Goal: Task Accomplishment & Management: Complete application form

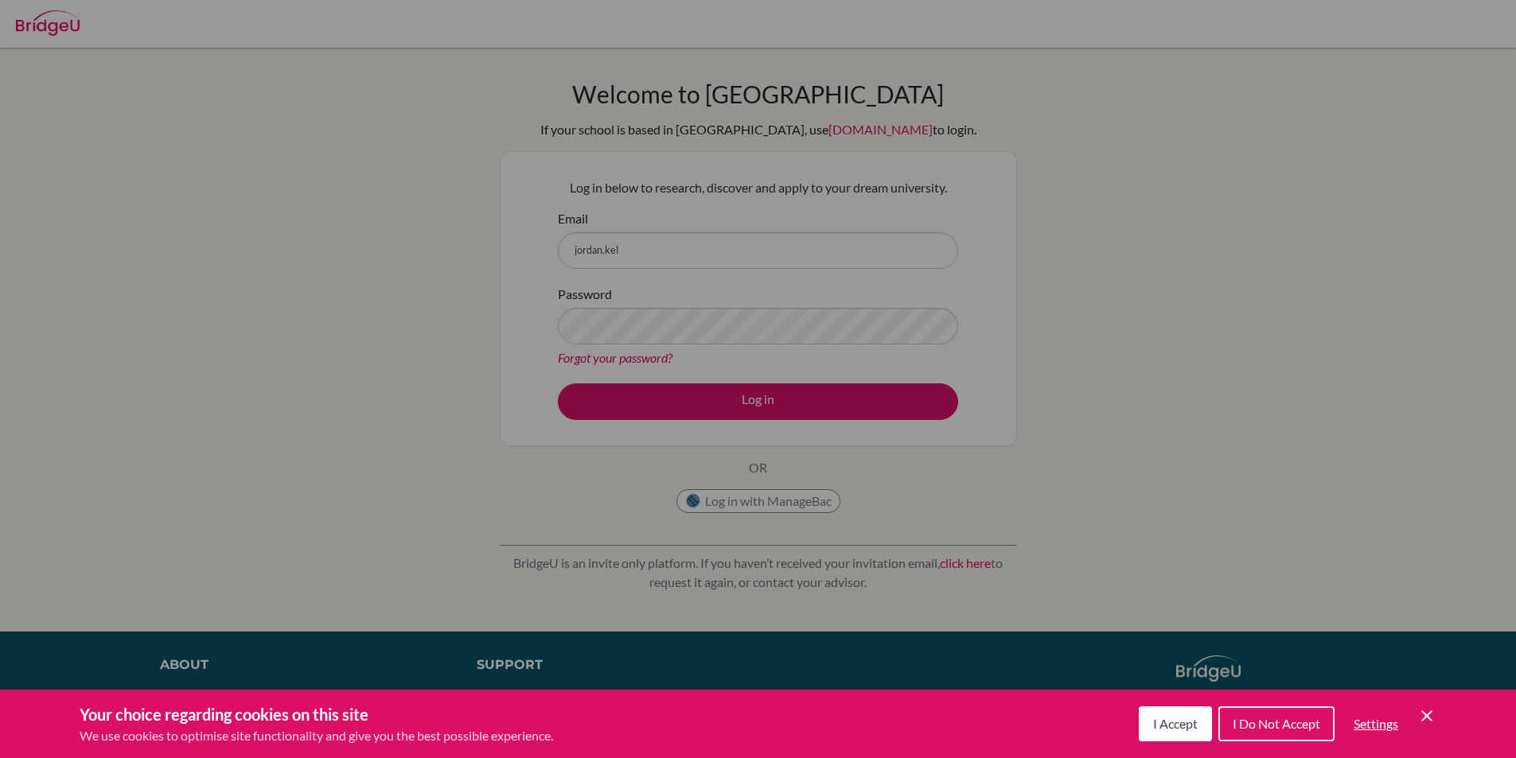
click at [1196, 713] on button "I Accept" at bounding box center [1175, 724] width 73 height 35
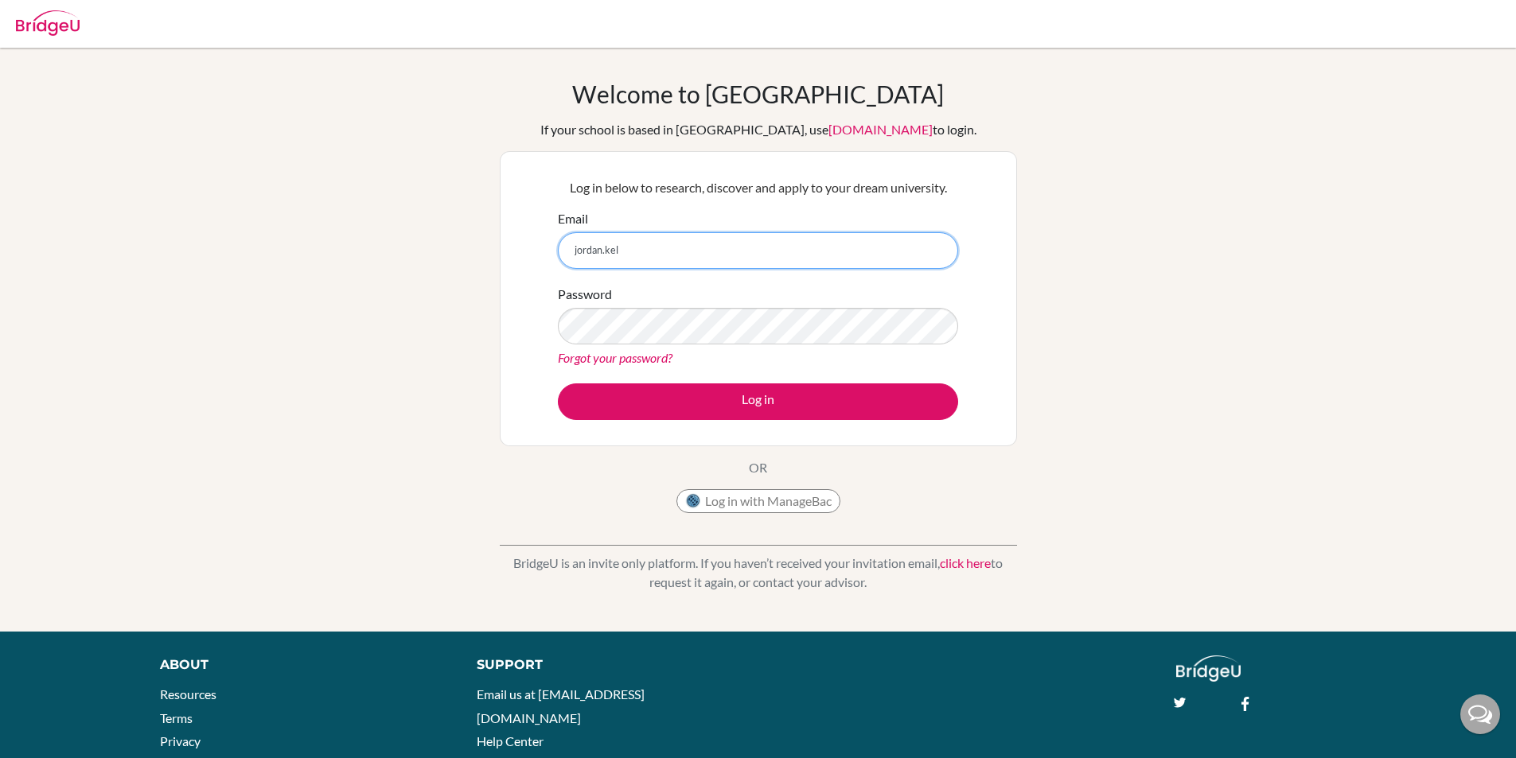
click at [890, 251] on input "jordan.kel" at bounding box center [758, 250] width 400 height 37
type input "[EMAIL_ADDRESS][DOMAIN_NAME]"
click at [820, 352] on div "Forgot your password?" at bounding box center [758, 358] width 400 height 19
click at [824, 351] on div "Forgot your password?" at bounding box center [758, 358] width 400 height 19
click at [825, 345] on div "Password Forgot your password?" at bounding box center [758, 326] width 400 height 83
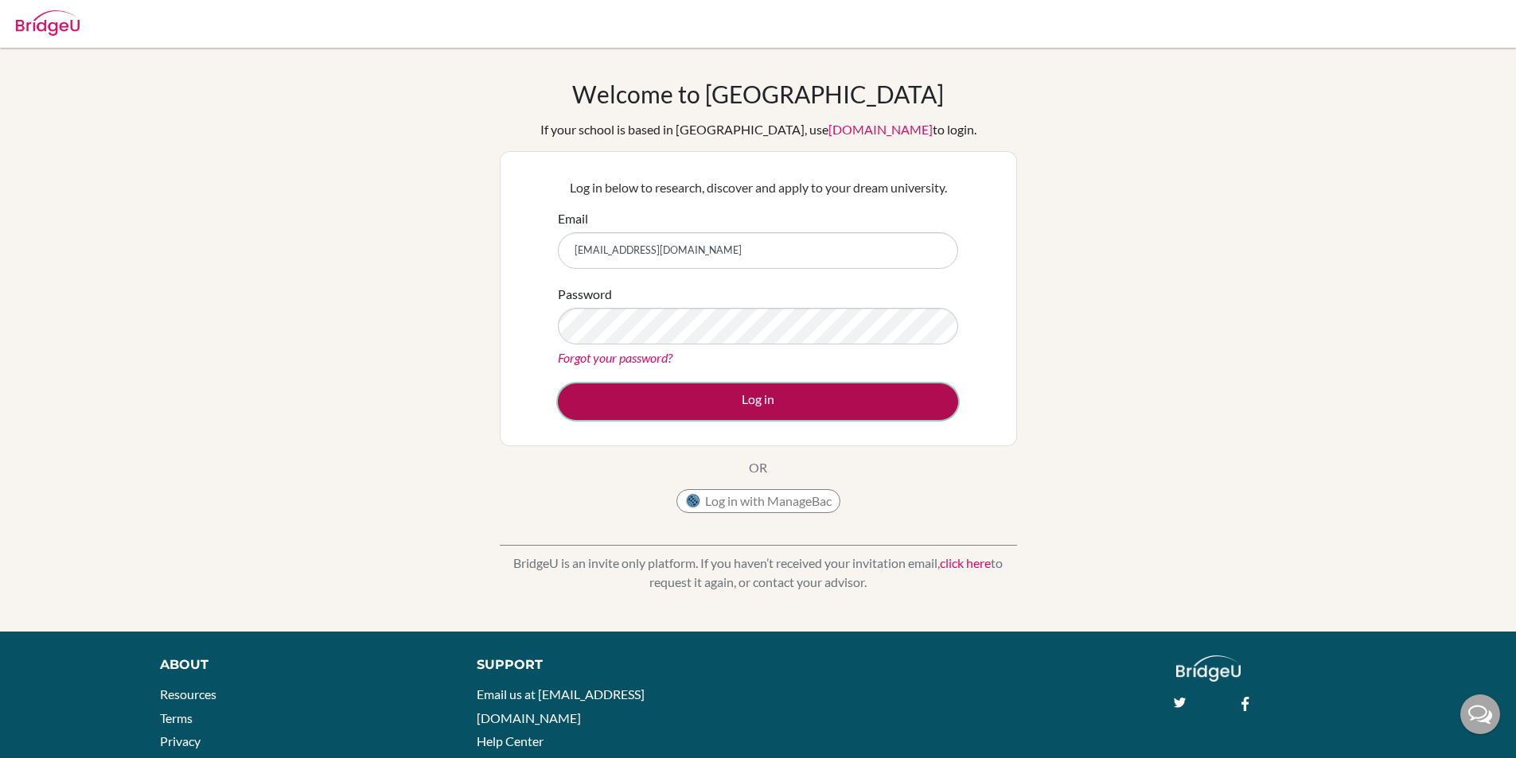
click at [860, 410] on button "Log in" at bounding box center [758, 402] width 400 height 37
click at [816, 392] on button "Log in" at bounding box center [758, 402] width 400 height 37
click at [718, 403] on button "Log in" at bounding box center [758, 402] width 400 height 37
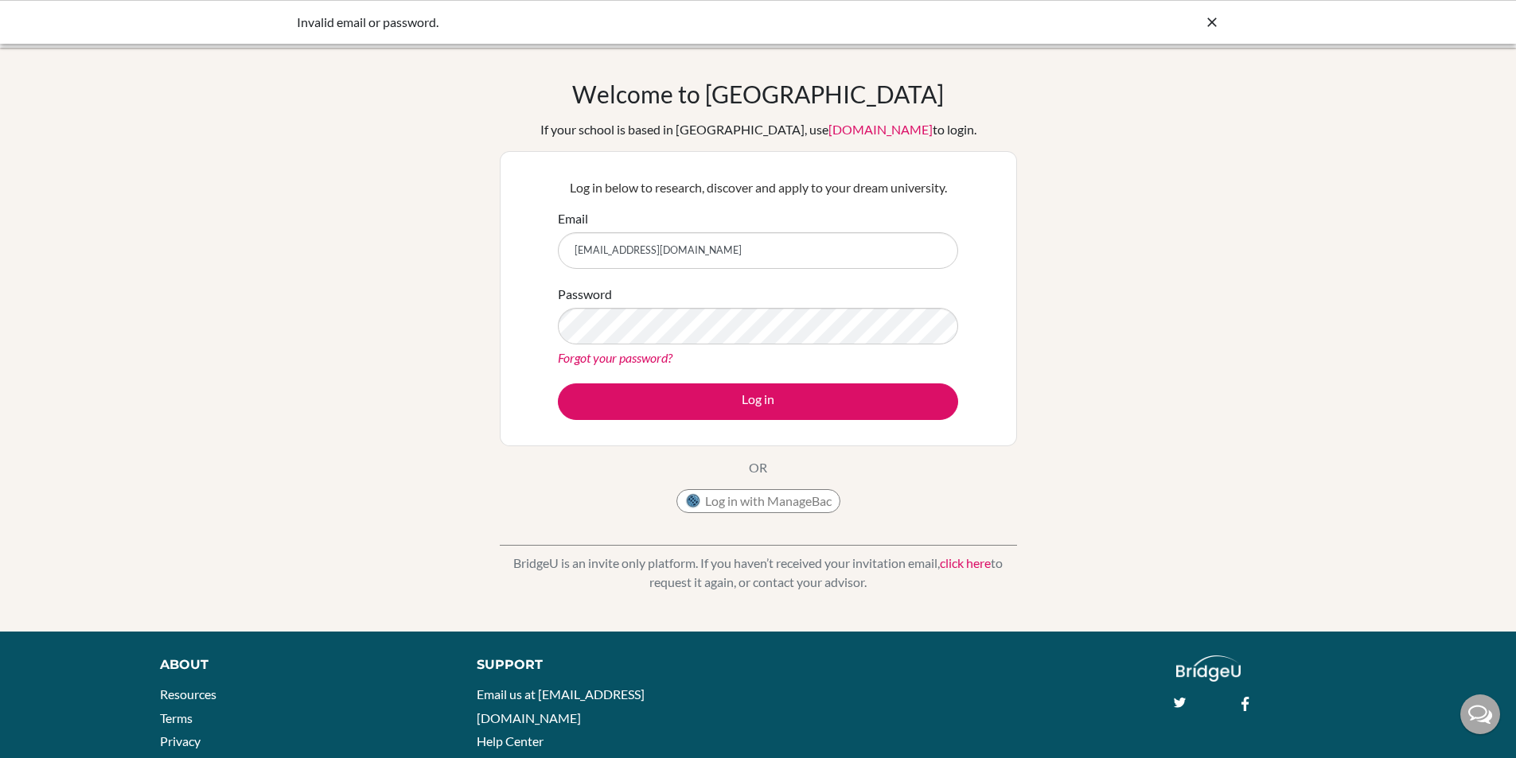
click at [1206, 31] on div at bounding box center [1212, 22] width 16 height 19
click at [41, 47] on div at bounding box center [758, 24] width 1500 height 48
click at [45, 22] on img at bounding box center [48, 22] width 64 height 25
click at [45, 21] on img at bounding box center [48, 22] width 64 height 25
click at [973, 560] on link "click here" at bounding box center [965, 562] width 51 height 15
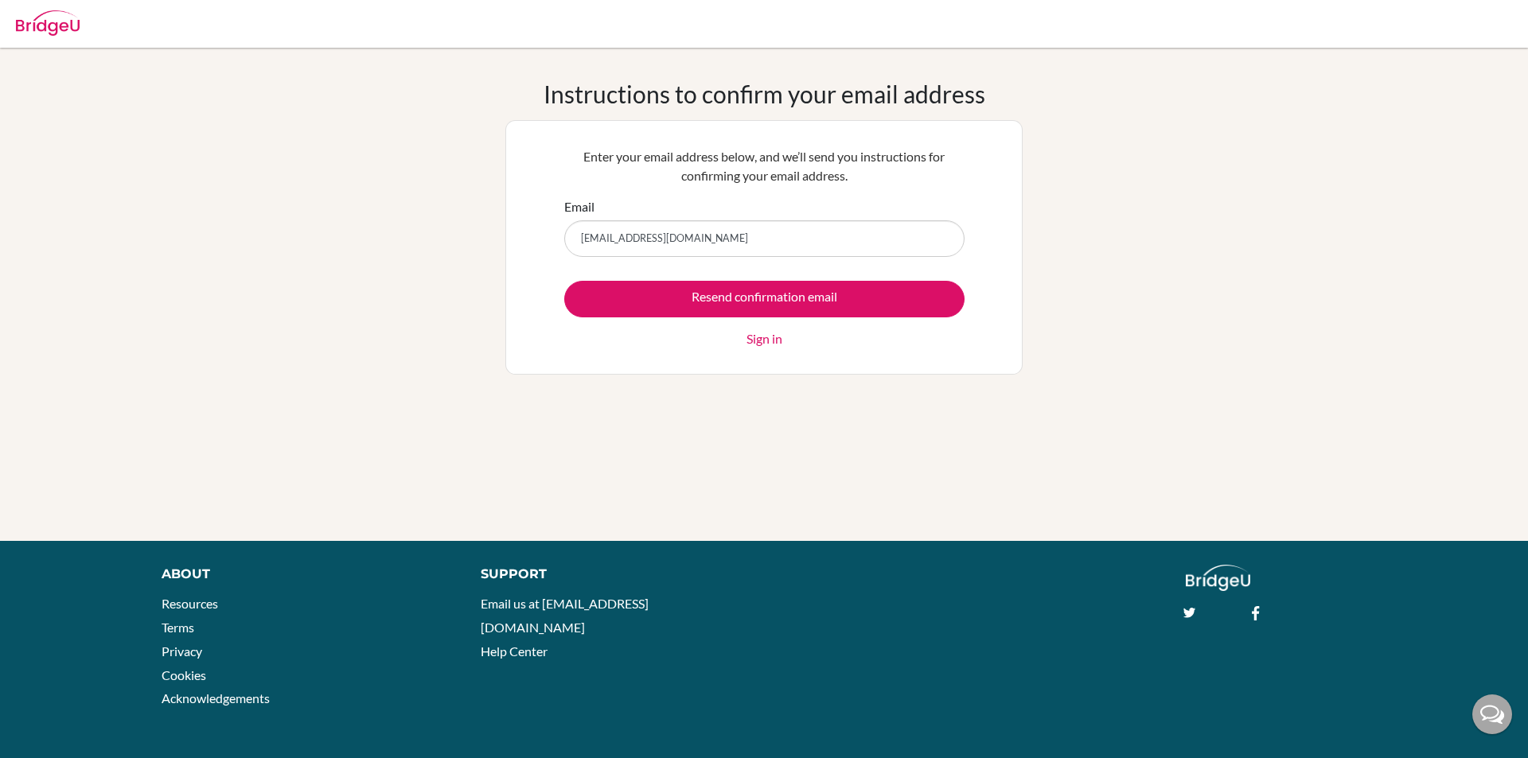
type input "[EMAIL_ADDRESS][DOMAIN_NAME]"
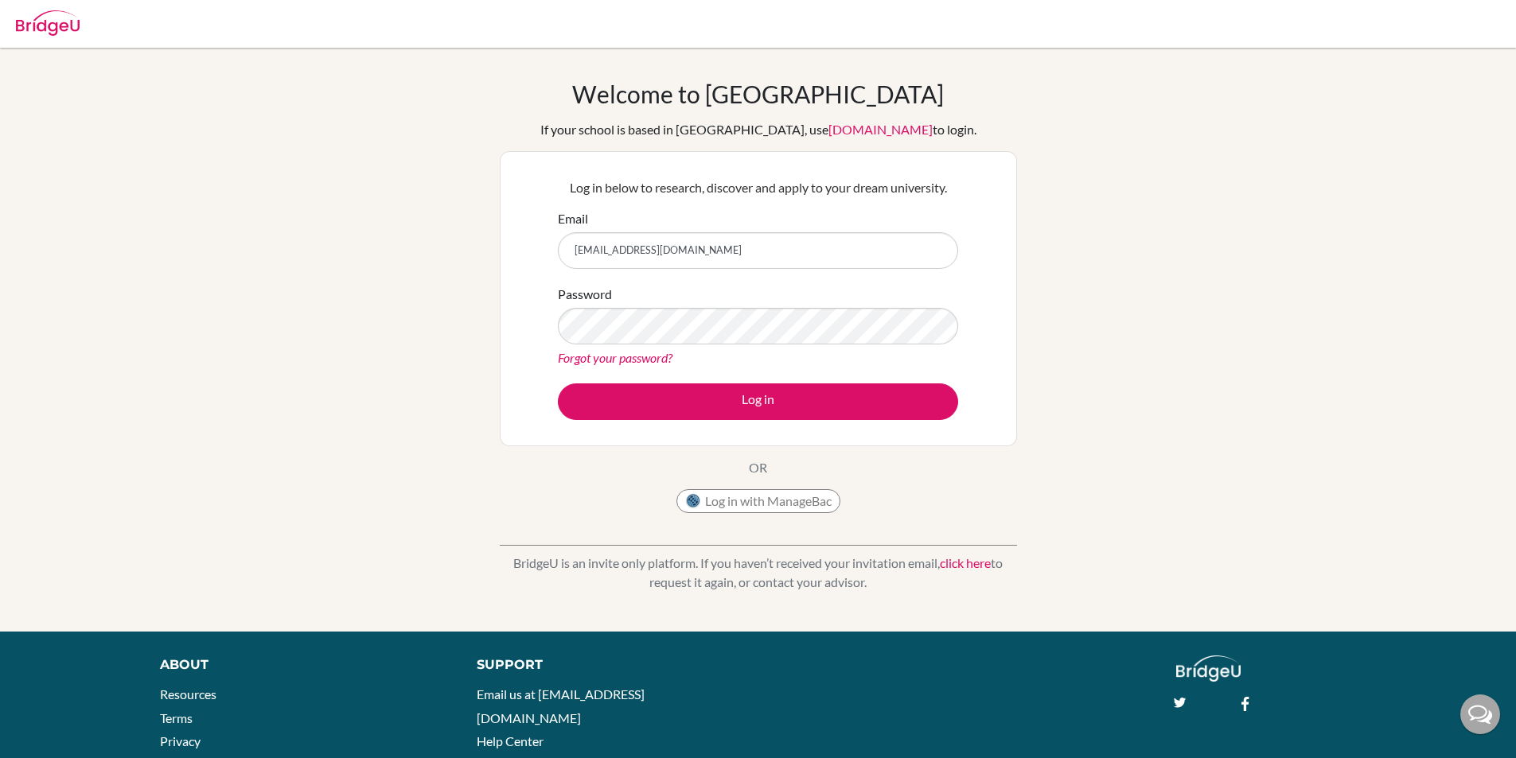
type input "[EMAIL_ADDRESS][DOMAIN_NAME]"
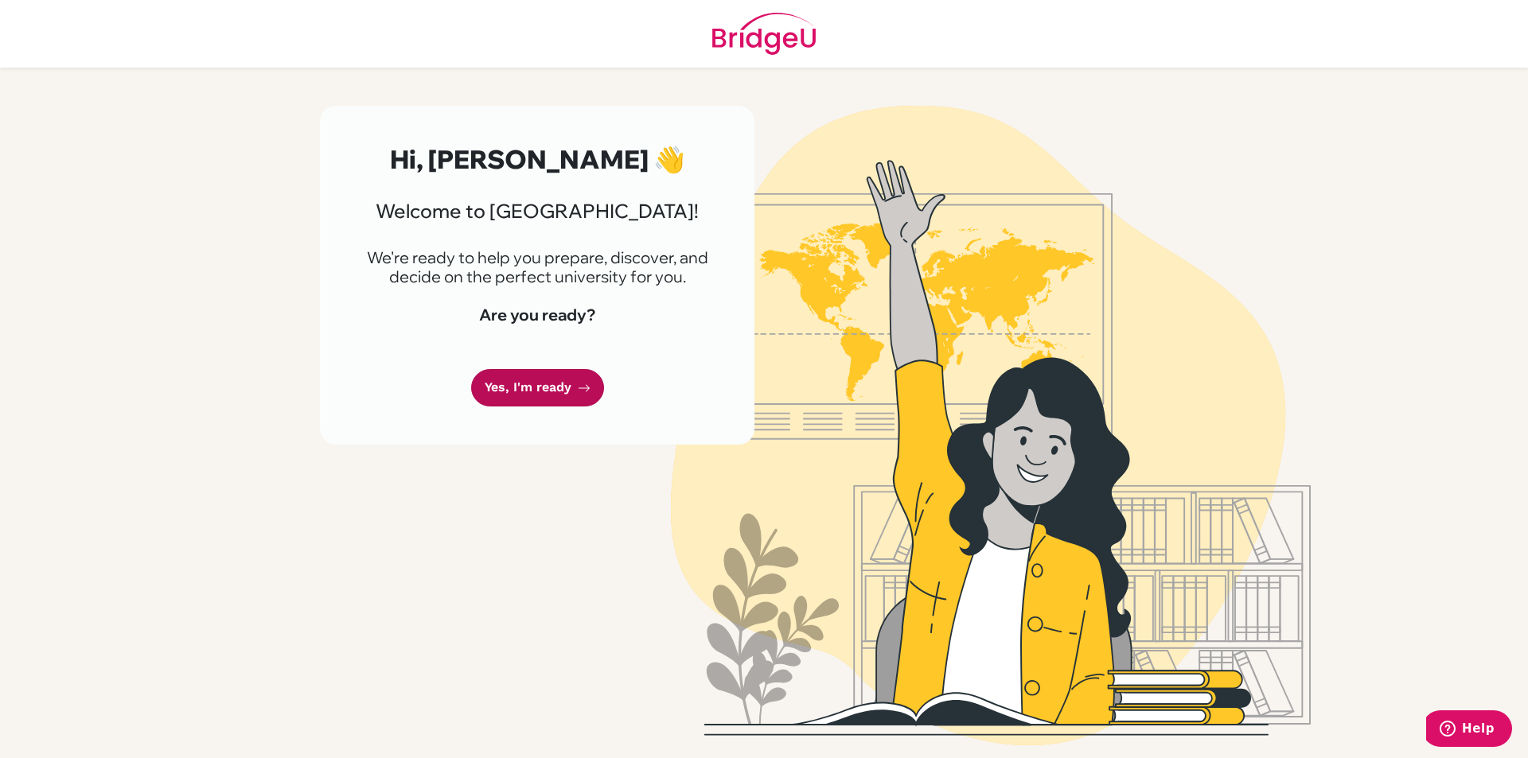
click at [555, 388] on link "Yes, I'm ready" at bounding box center [537, 387] width 133 height 37
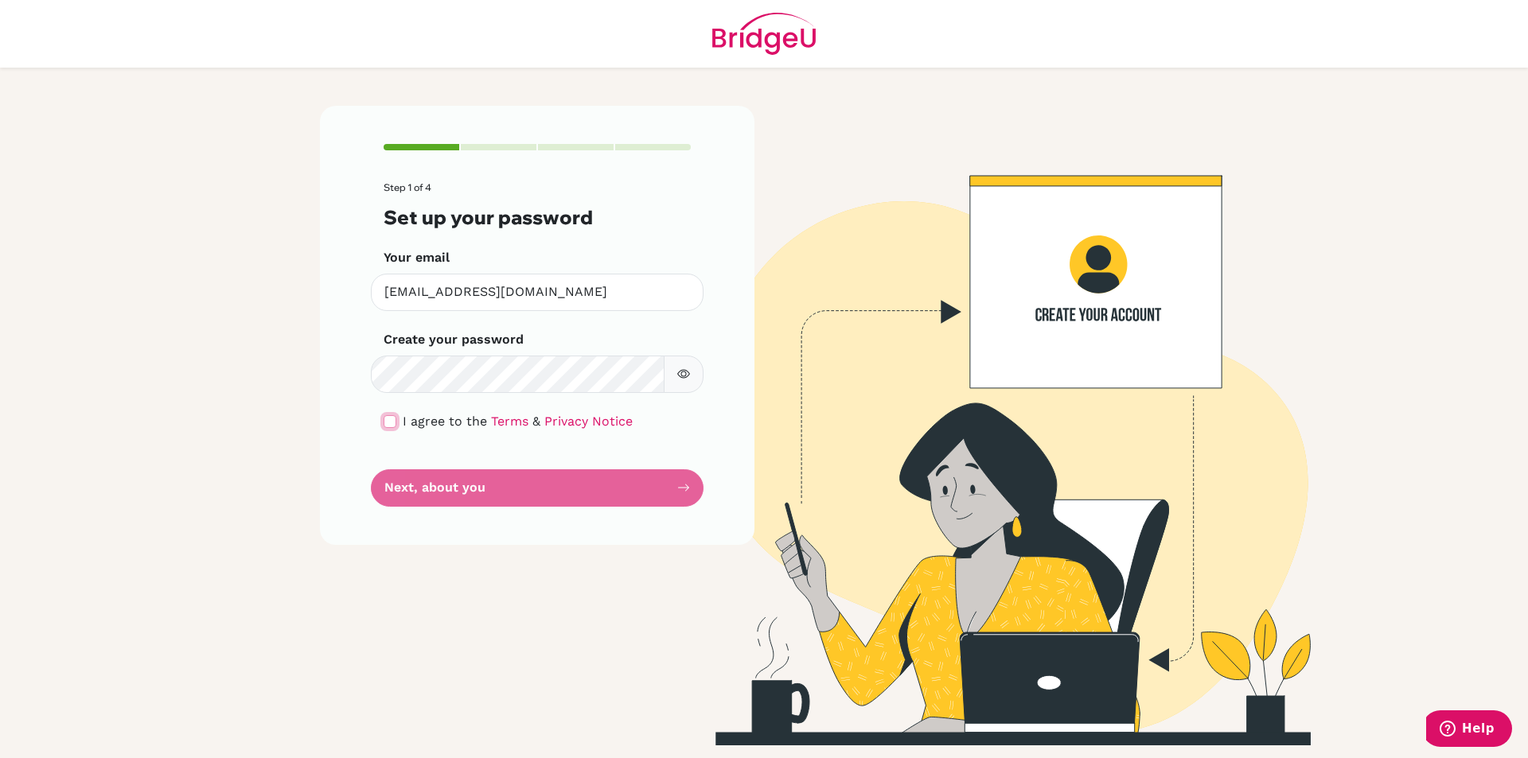
click at [392, 421] on input "checkbox" at bounding box center [390, 421] width 13 height 13
checkbox input "true"
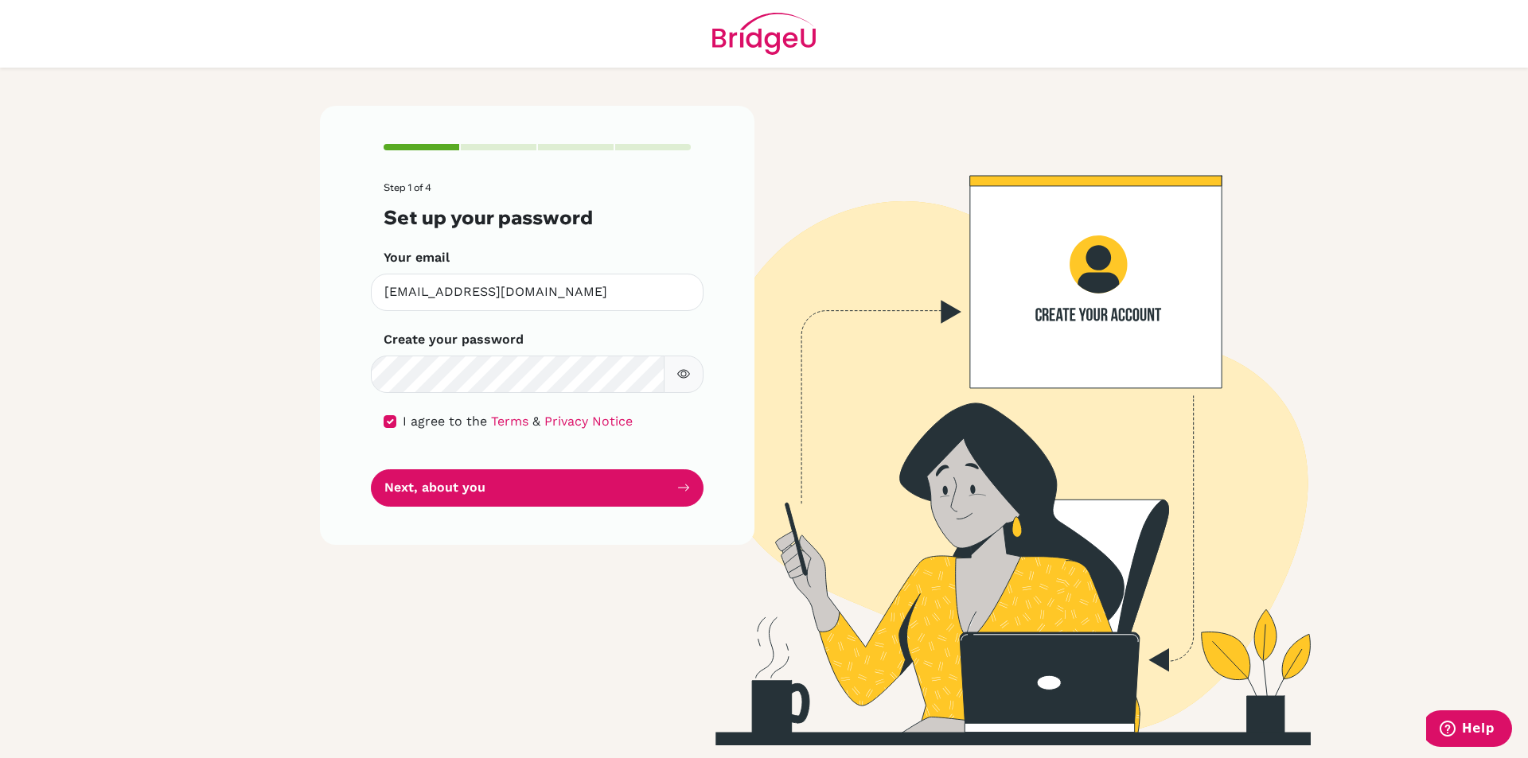
click at [678, 368] on icon "button" at bounding box center [683, 374] width 13 height 13
click at [580, 475] on button "Next, about you" at bounding box center [537, 488] width 333 height 37
